Goal: Complete application form

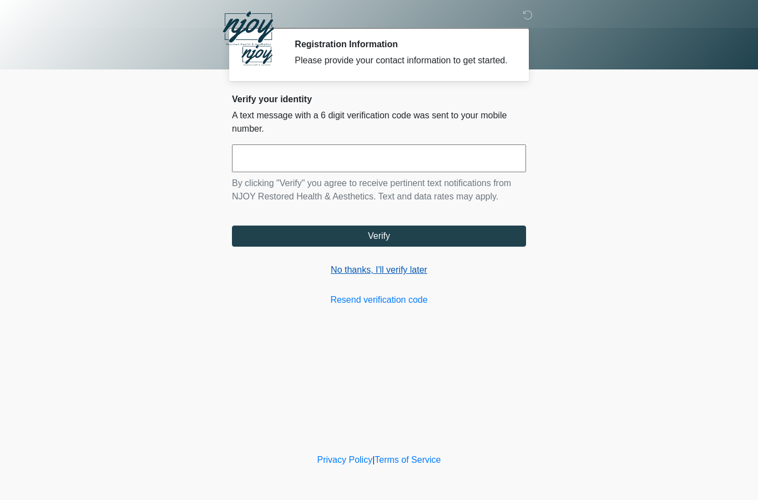
click at [367, 276] on link "No thanks, I'll verify later" at bounding box center [379, 269] width 294 height 13
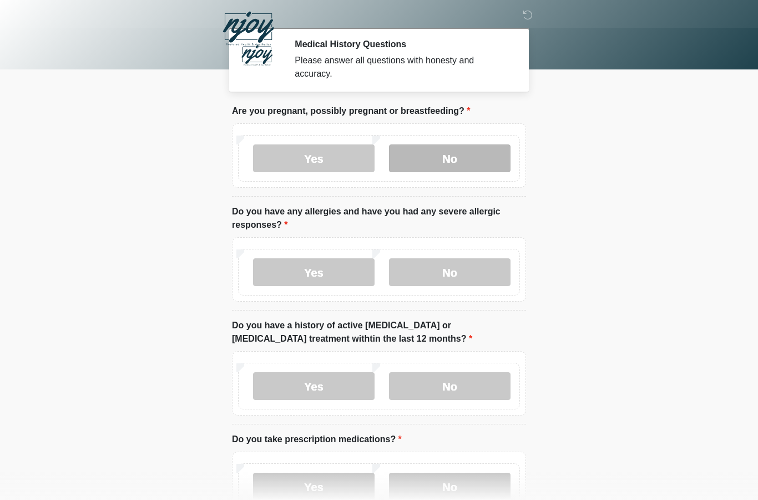
click at [435, 149] on label "No" at bounding box center [450, 158] width 122 height 28
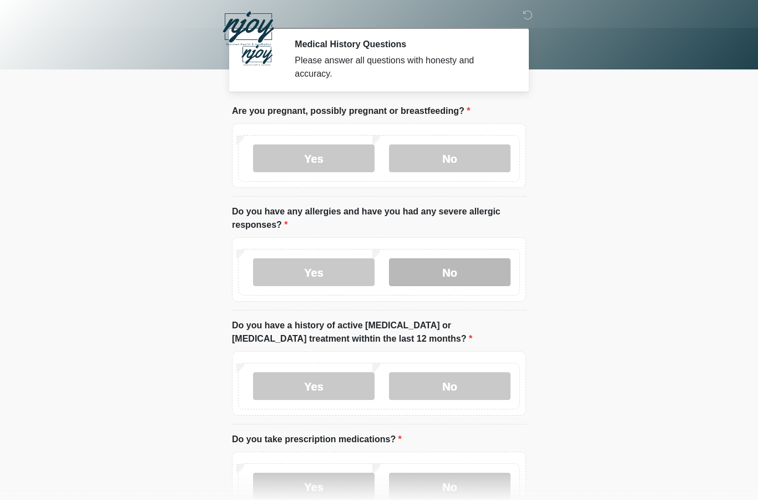
click at [434, 280] on label "No" at bounding box center [450, 272] width 122 height 28
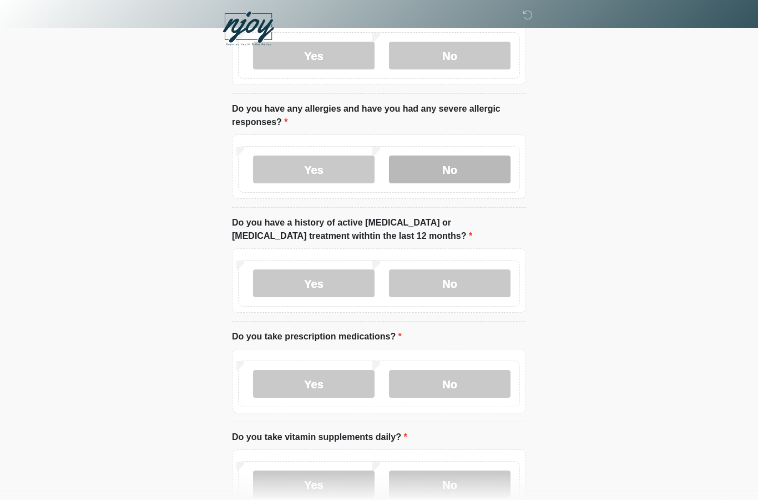
scroll to position [129, 0]
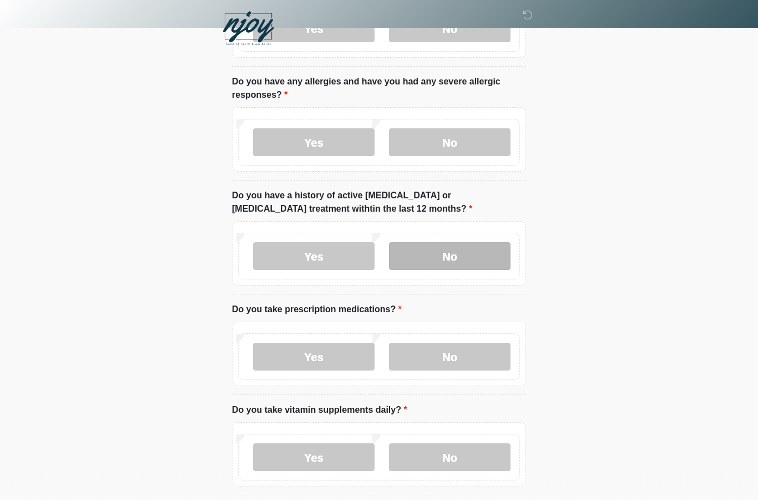
click at [431, 253] on label "No" at bounding box center [450, 257] width 122 height 28
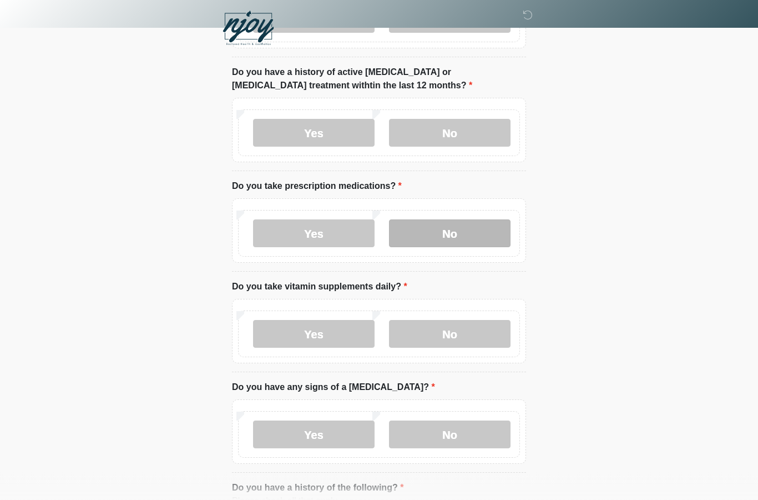
click at [437, 242] on label "No" at bounding box center [450, 234] width 122 height 28
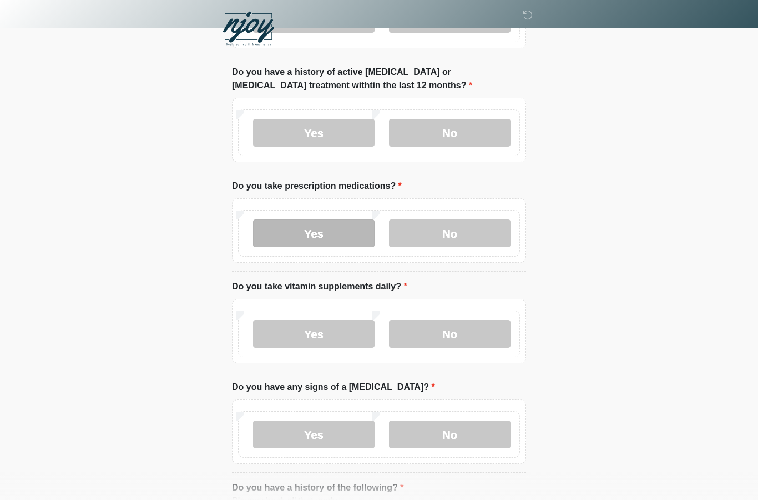
click at [290, 233] on label "Yes" at bounding box center [314, 233] width 122 height 28
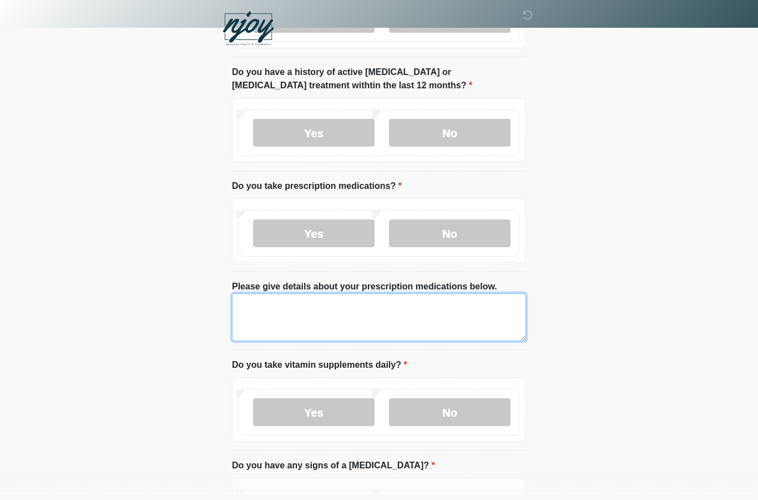
click at [258, 312] on textarea "Please give details about your prescription medications below." at bounding box center [379, 317] width 294 height 48
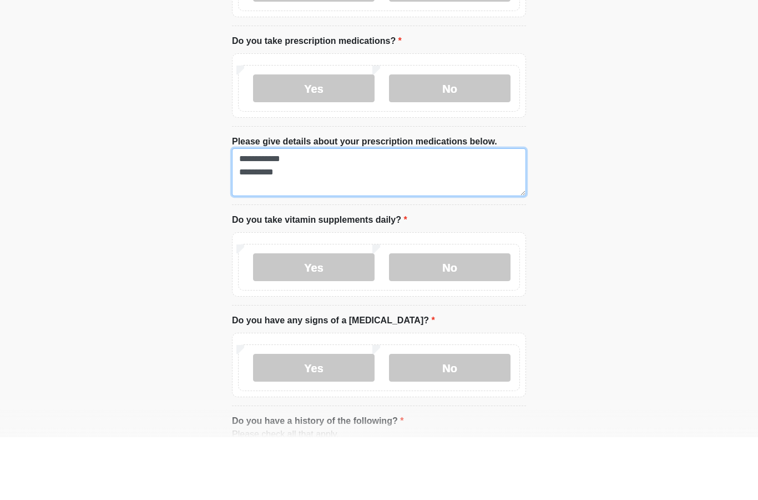
scroll to position [382, 0]
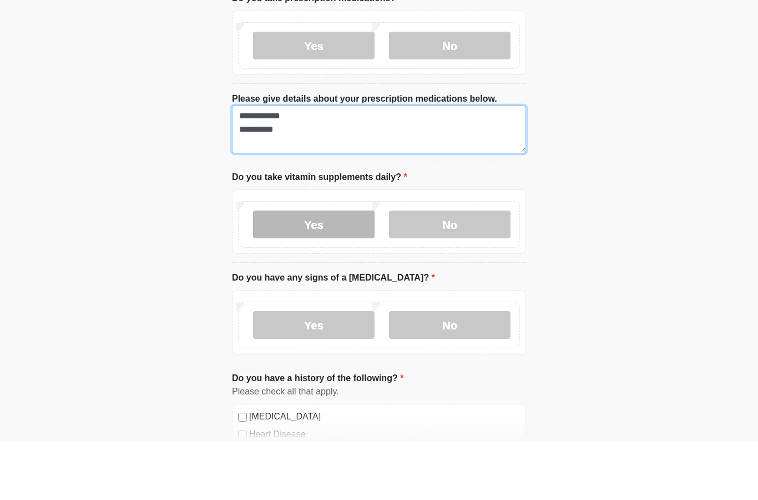
type textarea "**********"
click at [294, 269] on label "Yes" at bounding box center [314, 283] width 122 height 28
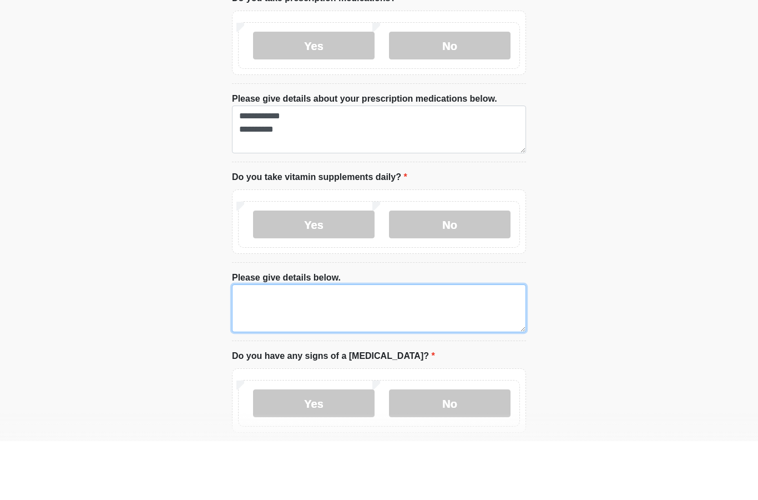
click at [294, 343] on textarea "Please give details below." at bounding box center [379, 367] width 294 height 48
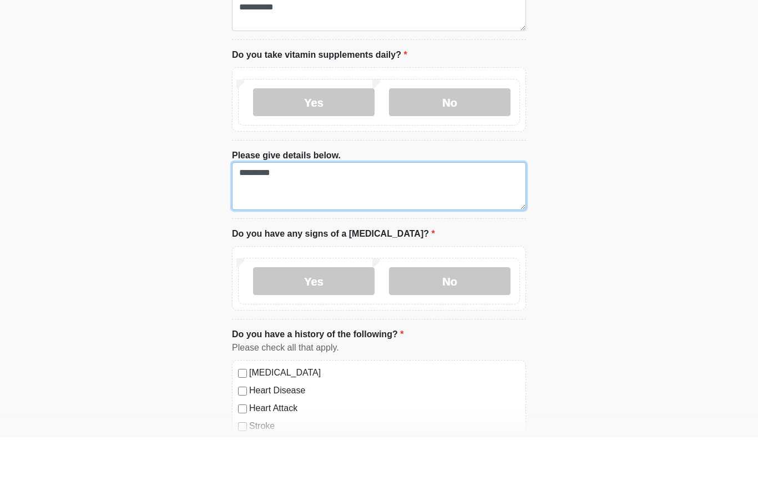
scroll to position [519, 0]
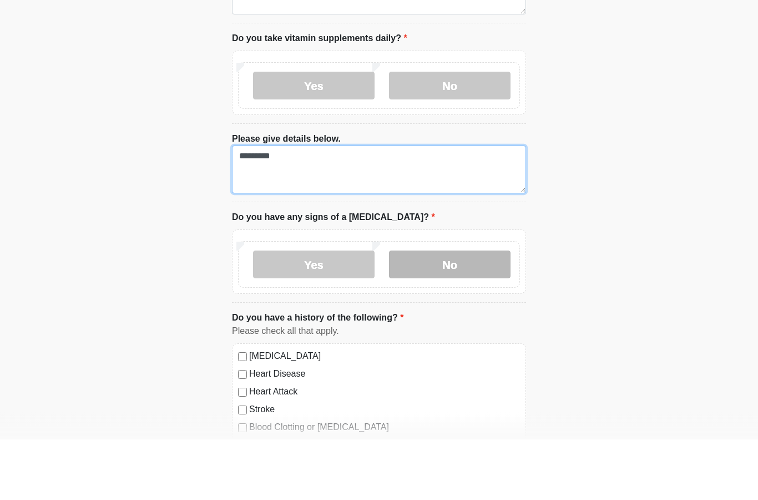
type textarea "*********"
click at [437, 311] on label "No" at bounding box center [450, 325] width 122 height 28
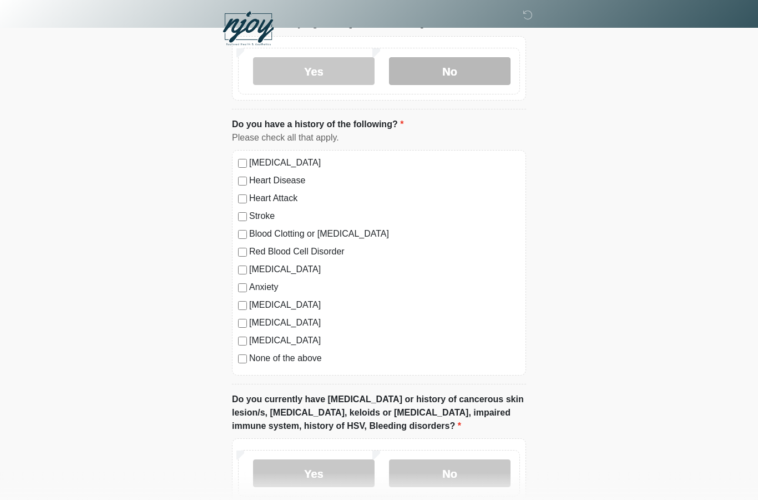
scroll to position [768, 0]
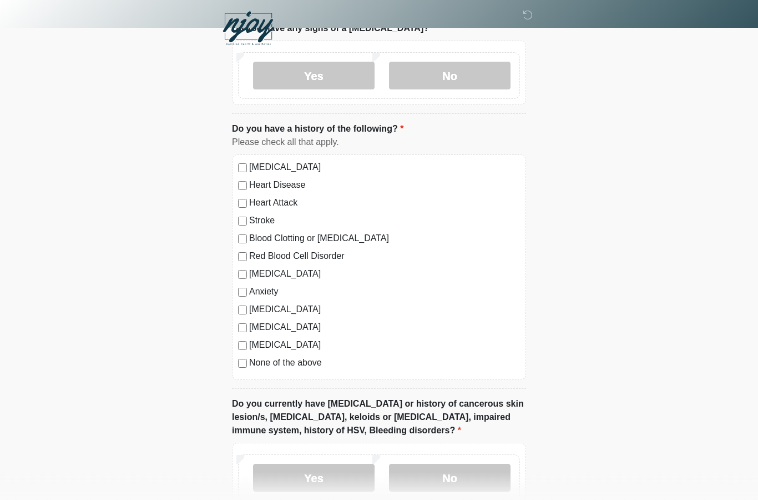
click at [245, 371] on div "[MEDICAL_DATA] Heart Disease Heart Attack Stroke Blood Clotting or [MEDICAL_DAT…" at bounding box center [379, 267] width 294 height 225
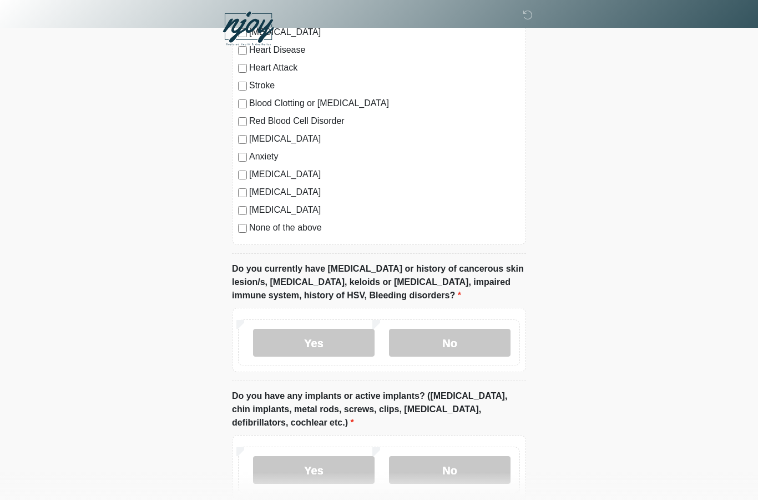
scroll to position [918, 0]
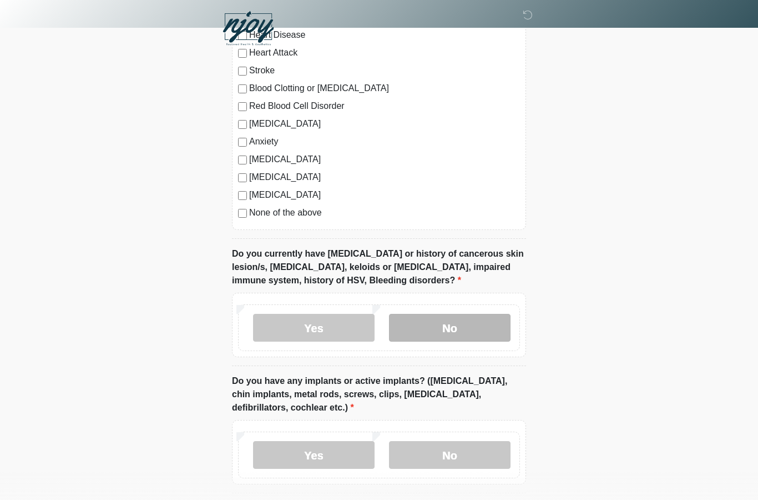
click at [427, 327] on label "No" at bounding box center [450, 328] width 122 height 28
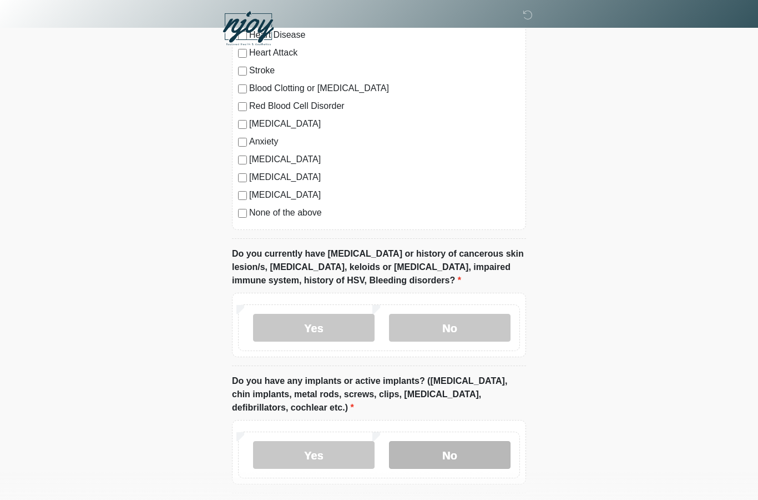
click at [441, 452] on label "No" at bounding box center [450, 455] width 122 height 28
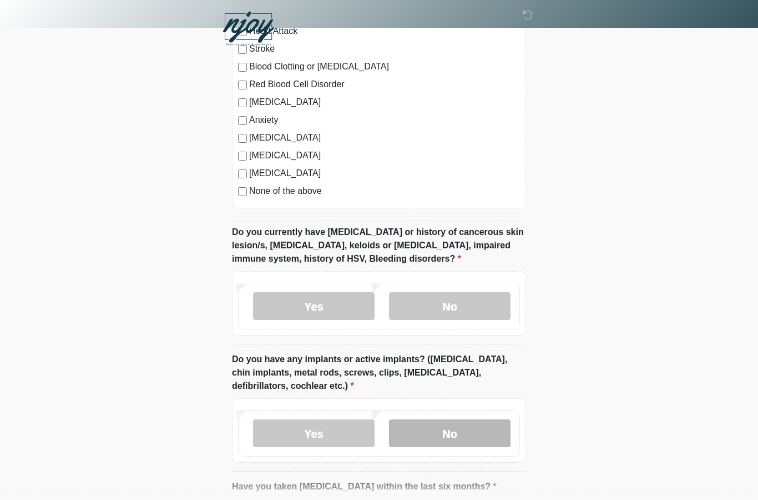
scroll to position [1054, 0]
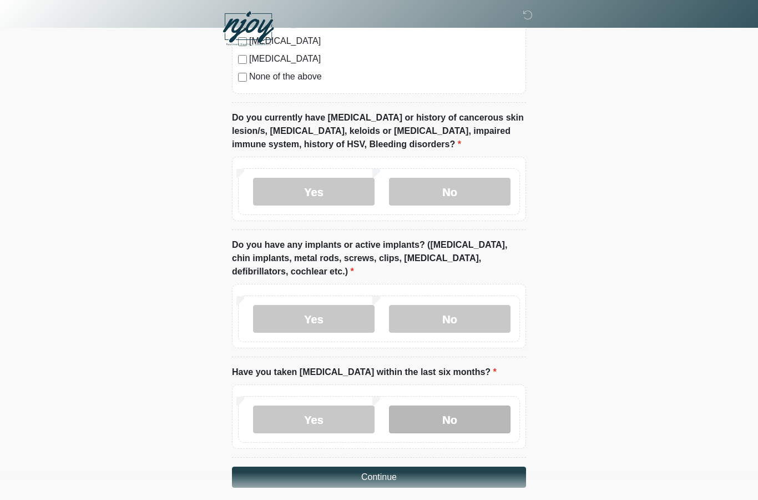
click at [433, 413] on label "No" at bounding box center [450, 419] width 122 height 28
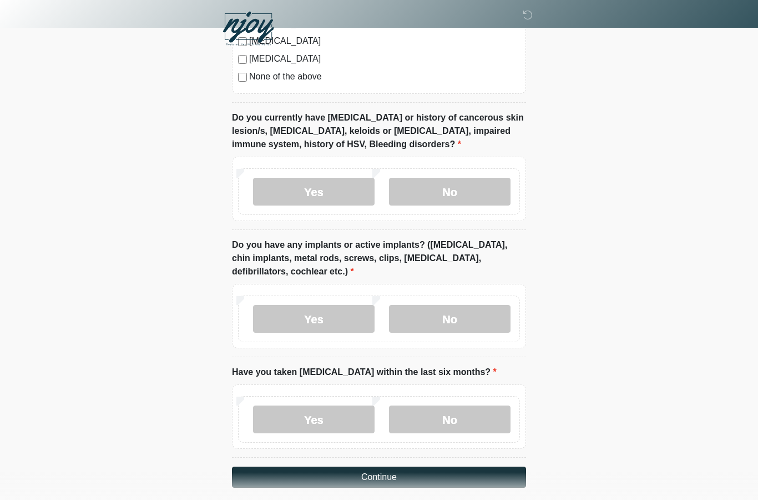
click at [370, 482] on button "Continue" at bounding box center [379, 476] width 294 height 21
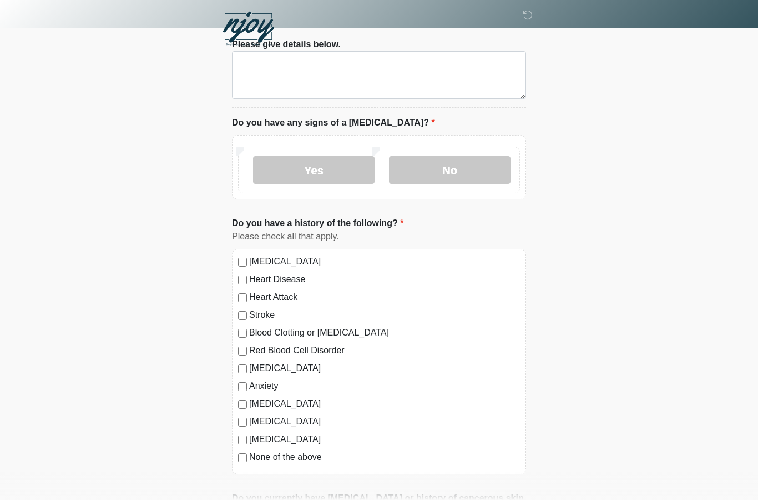
scroll to position [0, 0]
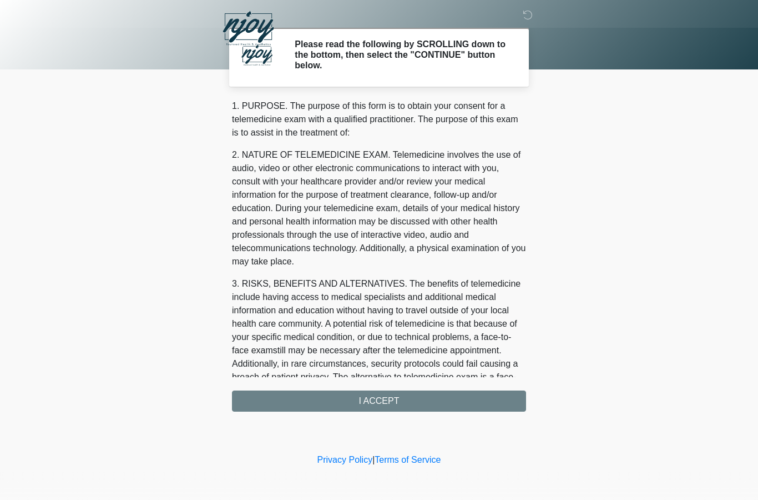
click at [383, 401] on div "1. PURPOSE. The purpose of this form is to obtain your consent for a telemedici…" at bounding box center [379, 255] width 294 height 312
click at [385, 400] on div "1. PURPOSE. The purpose of this form is to obtain your consent for a telemedici…" at bounding box center [379, 255] width 294 height 312
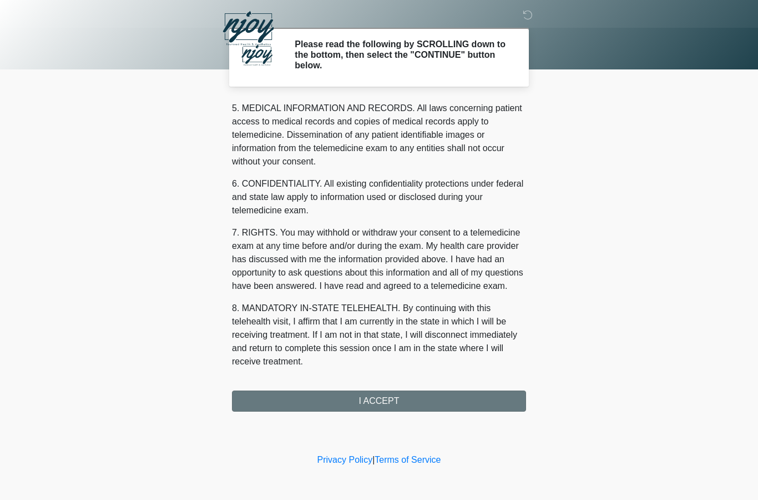
click at [369, 404] on button "I ACCEPT" at bounding box center [379, 400] width 294 height 21
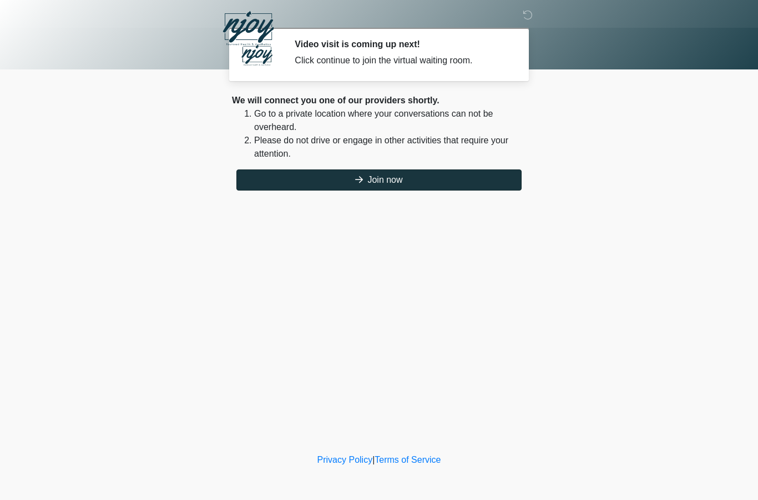
click at [377, 179] on button "Join now" at bounding box center [378, 179] width 285 height 21
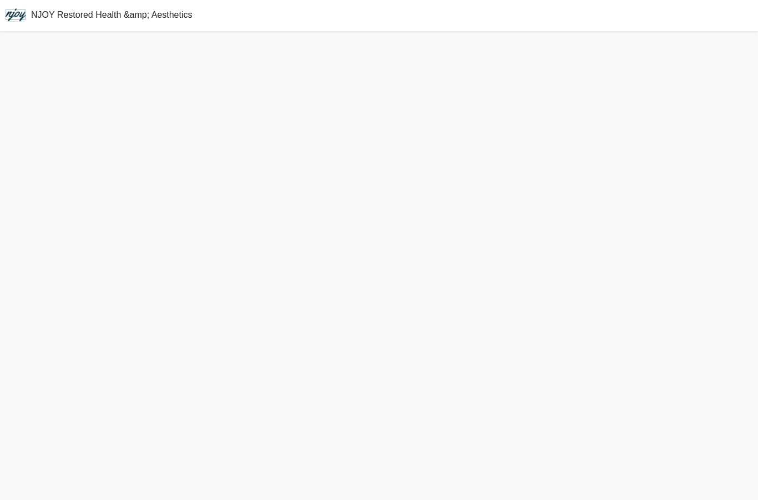
scroll to position [62, 7]
